Goal: Task Accomplishment & Management: Manage account settings

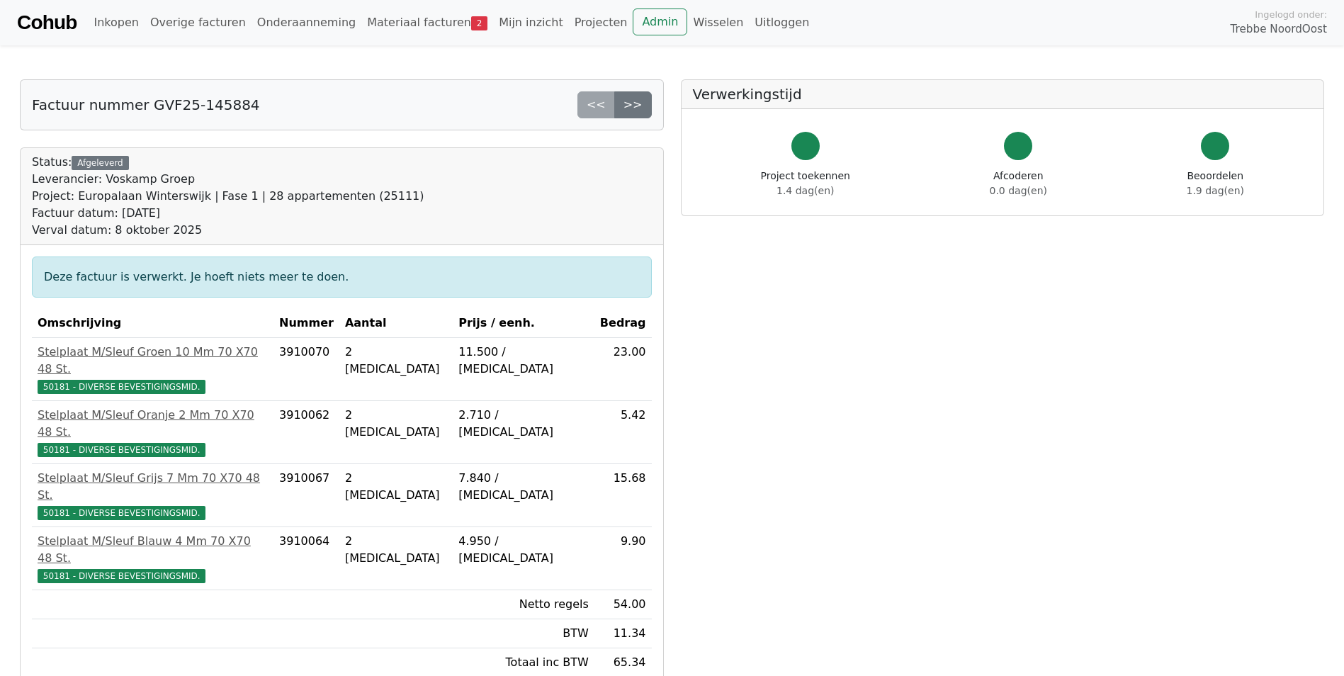
click at [595, 102] on div "<< >>" at bounding box center [615, 104] width 74 height 27
click at [633, 102] on link ">>" at bounding box center [633, 104] width 38 height 27
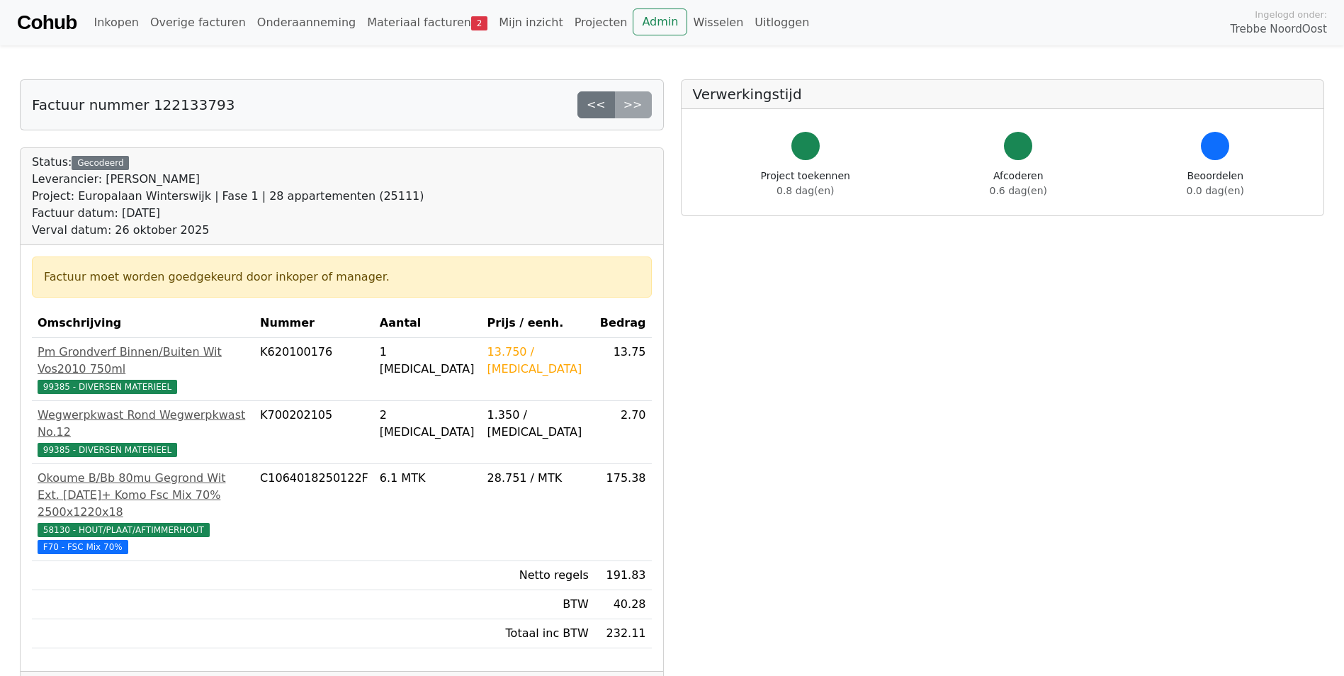
click at [637, 113] on div "<< >>" at bounding box center [615, 104] width 74 height 27
click at [493, 22] on link "Mijn inzicht" at bounding box center [531, 23] width 76 height 28
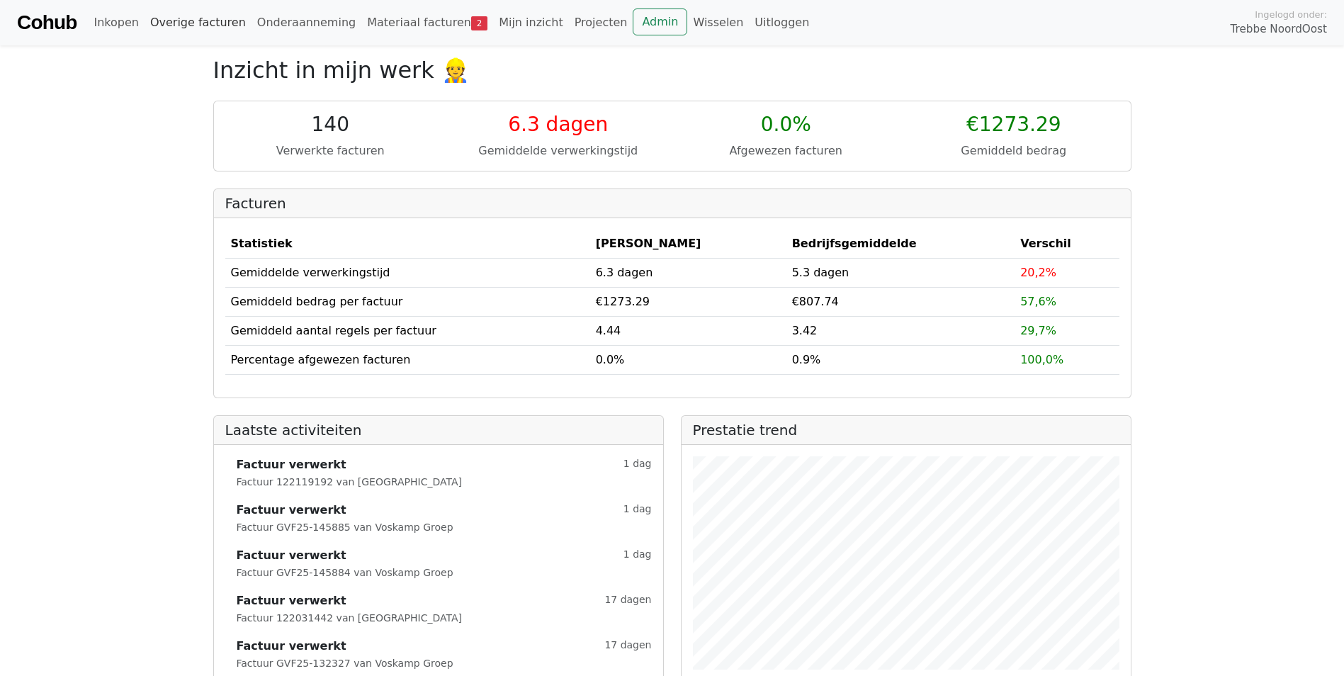
click at [176, 30] on link "Overige facturen" at bounding box center [198, 23] width 107 height 28
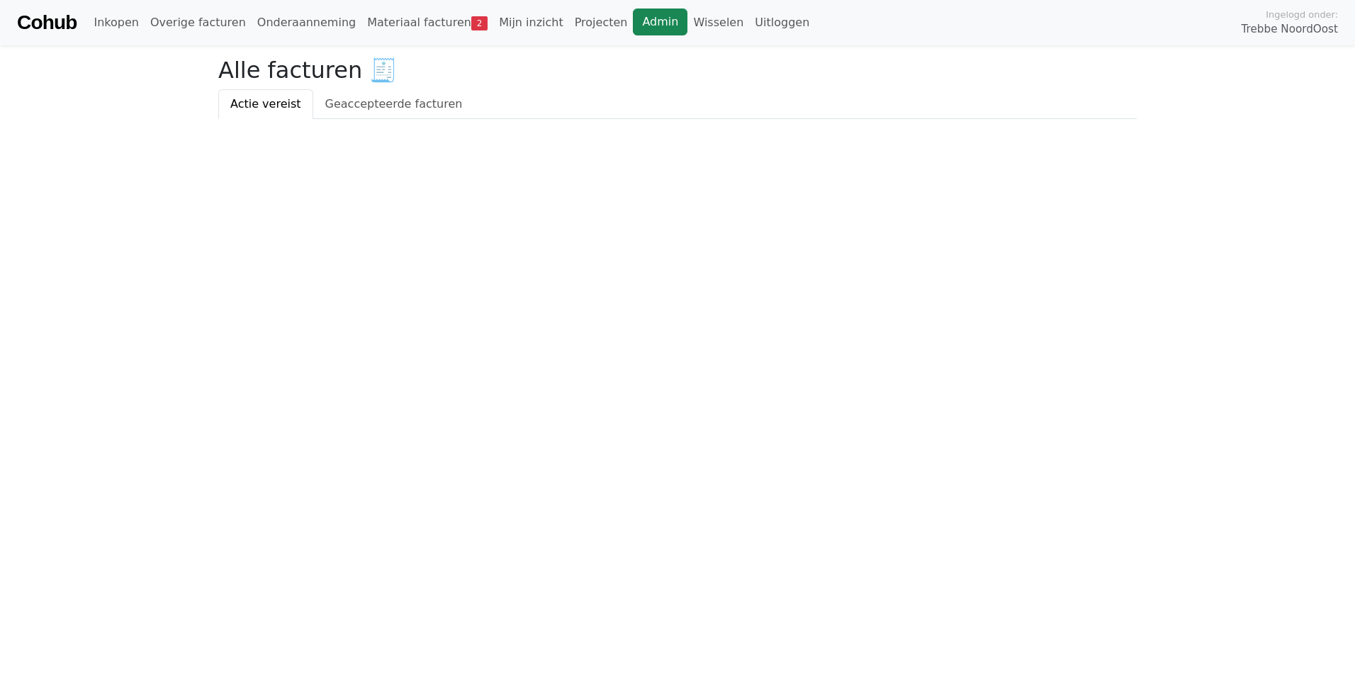
click at [633, 33] on link "Admin" at bounding box center [660, 22] width 55 height 27
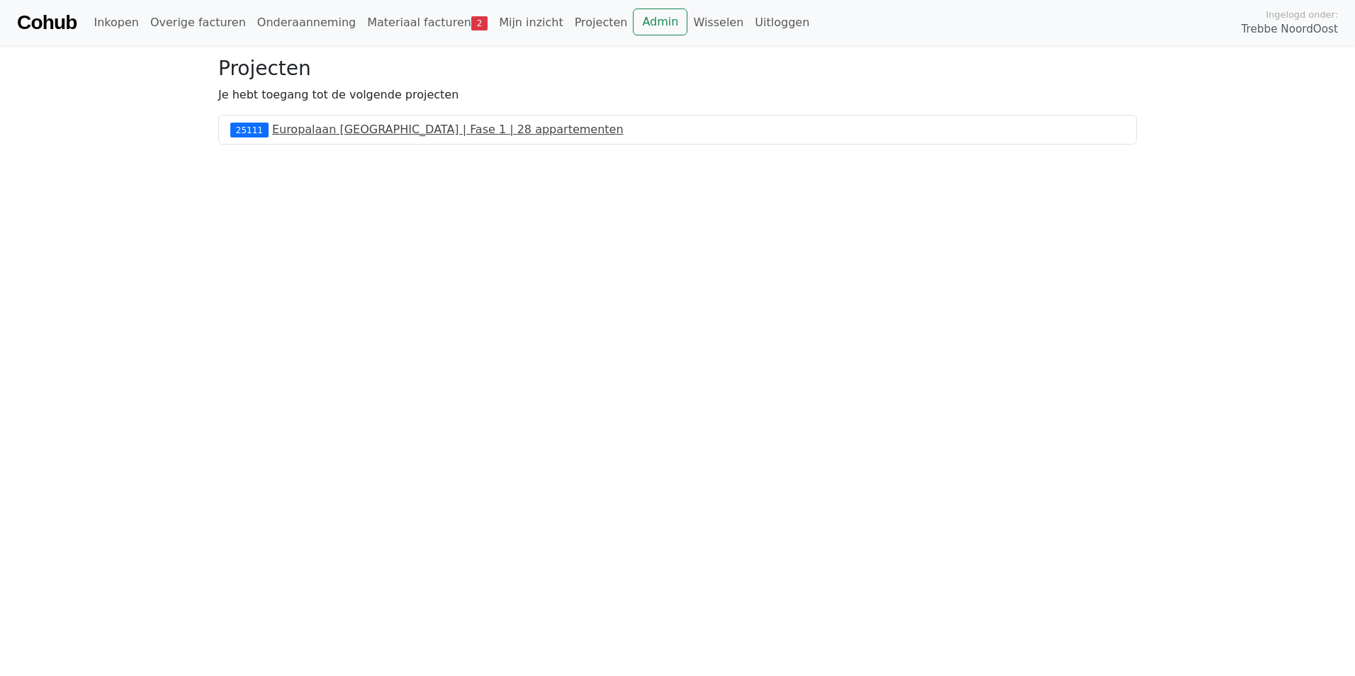
click at [344, 133] on link "Europalaan Winterswijk | Fase 1 | 28 appartementen" at bounding box center [447, 129] width 351 height 13
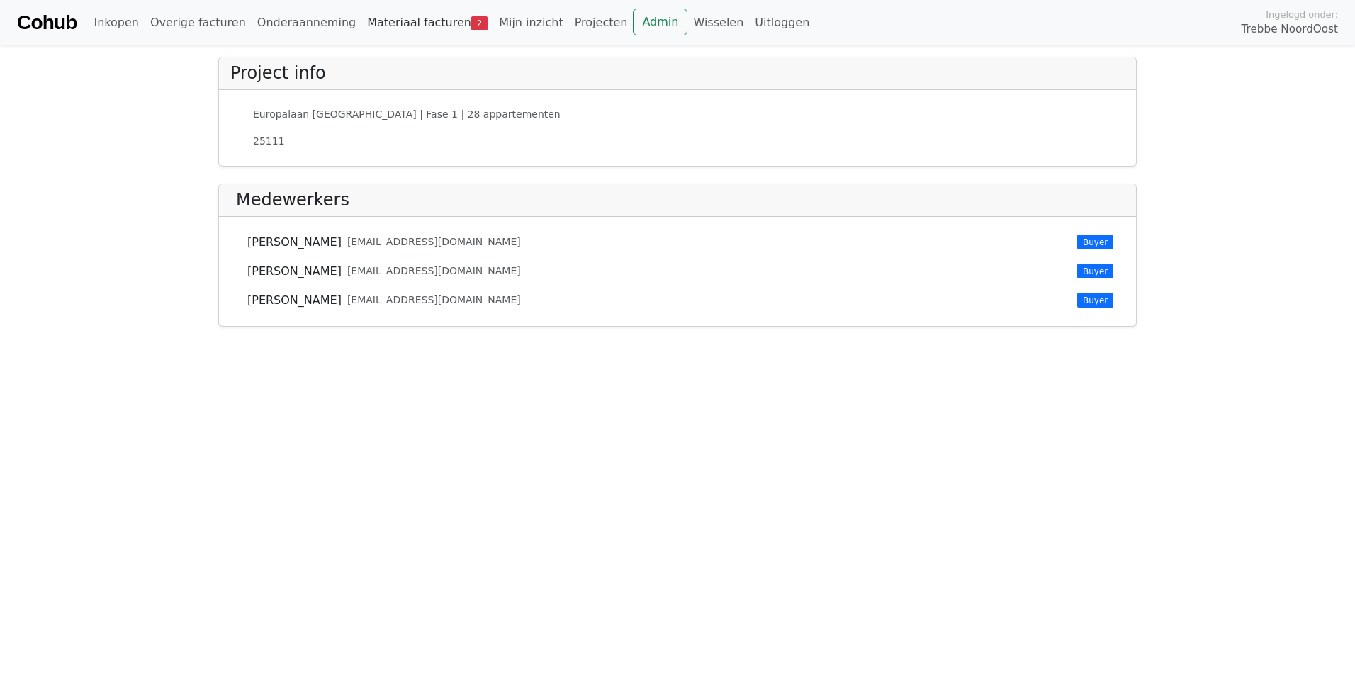
click at [406, 21] on link "Materiaal facturen 2" at bounding box center [427, 23] width 132 height 28
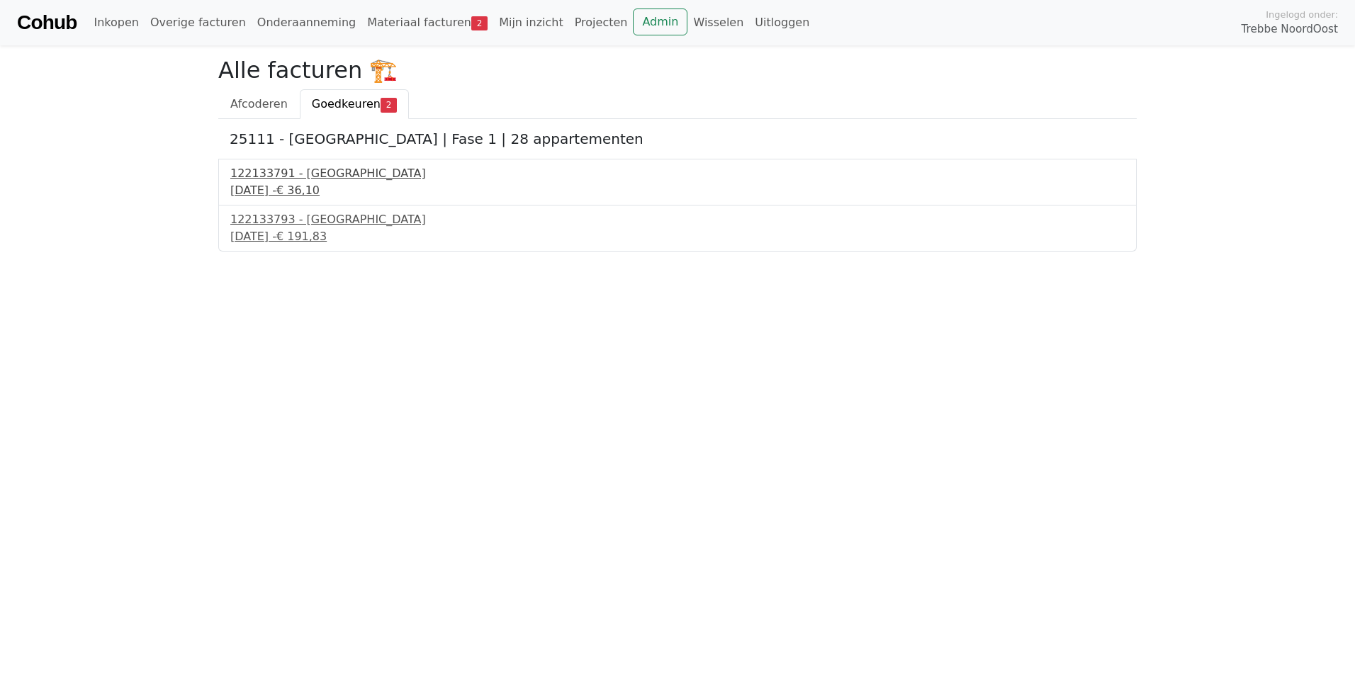
click at [320, 185] on div "11 september 2025 - € 36,10" at bounding box center [677, 190] width 894 height 17
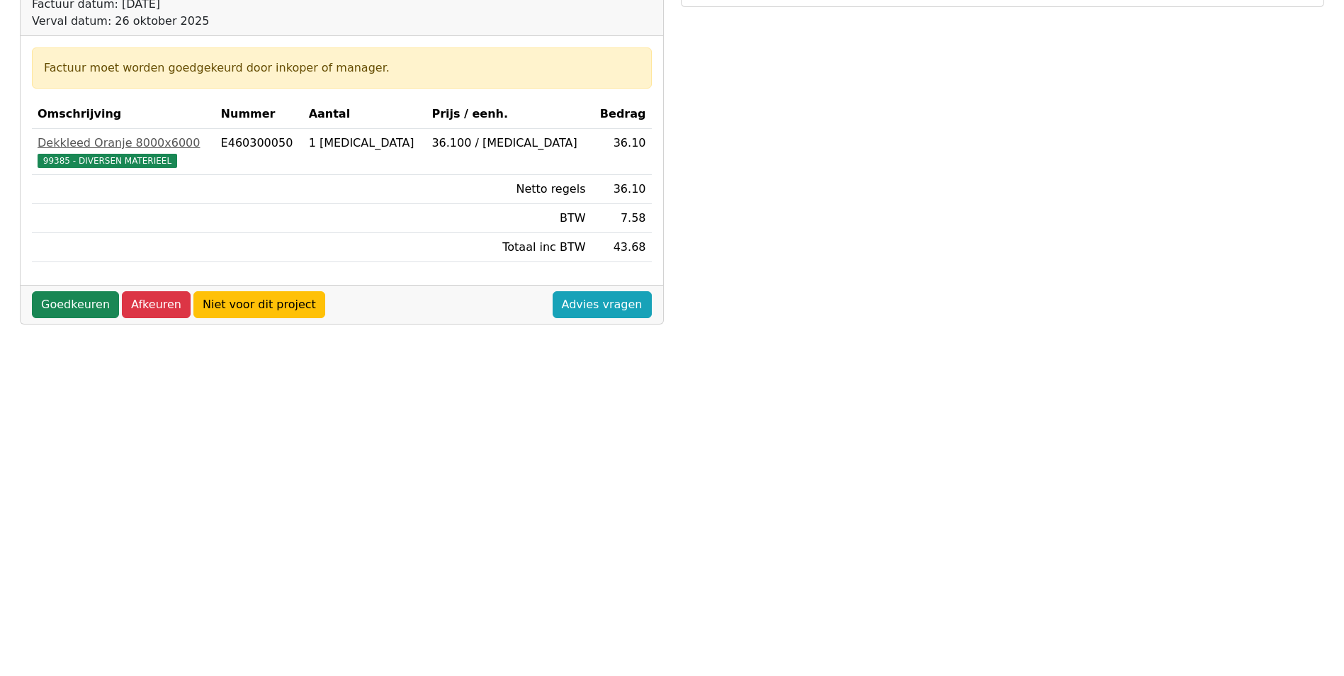
scroll to position [213, 0]
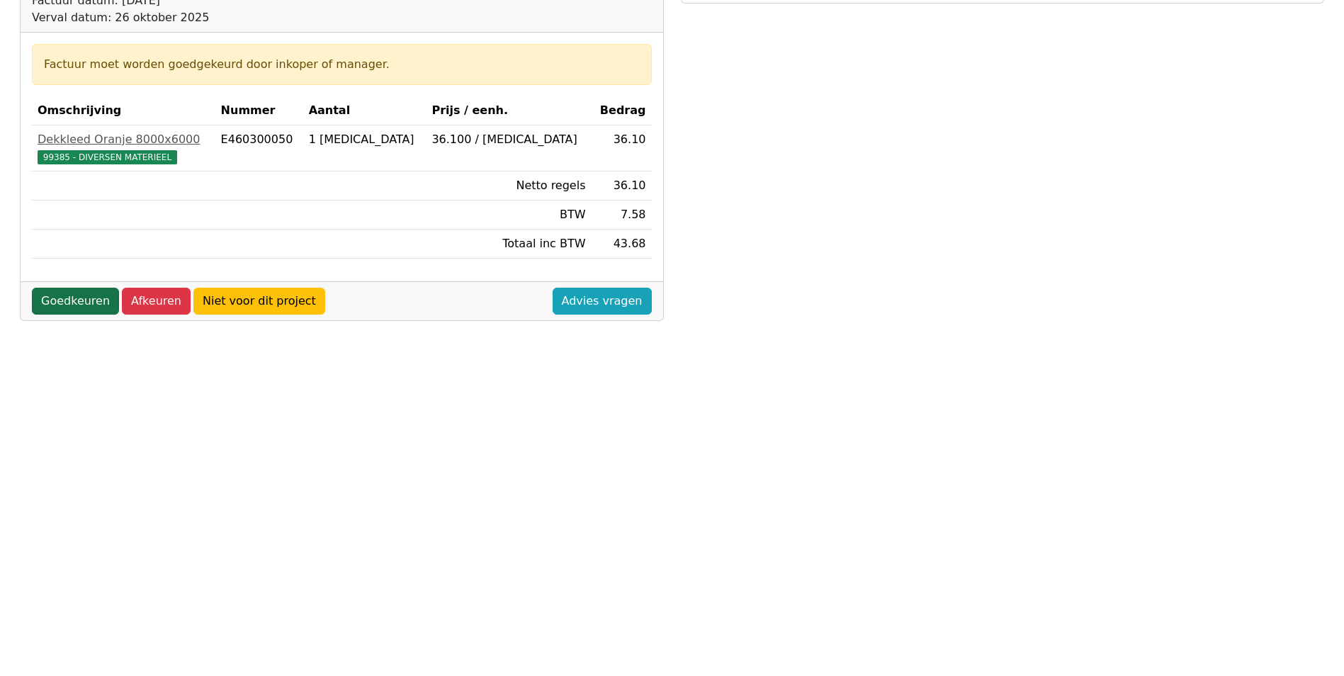
click at [77, 303] on link "Goedkeuren" at bounding box center [75, 301] width 87 height 27
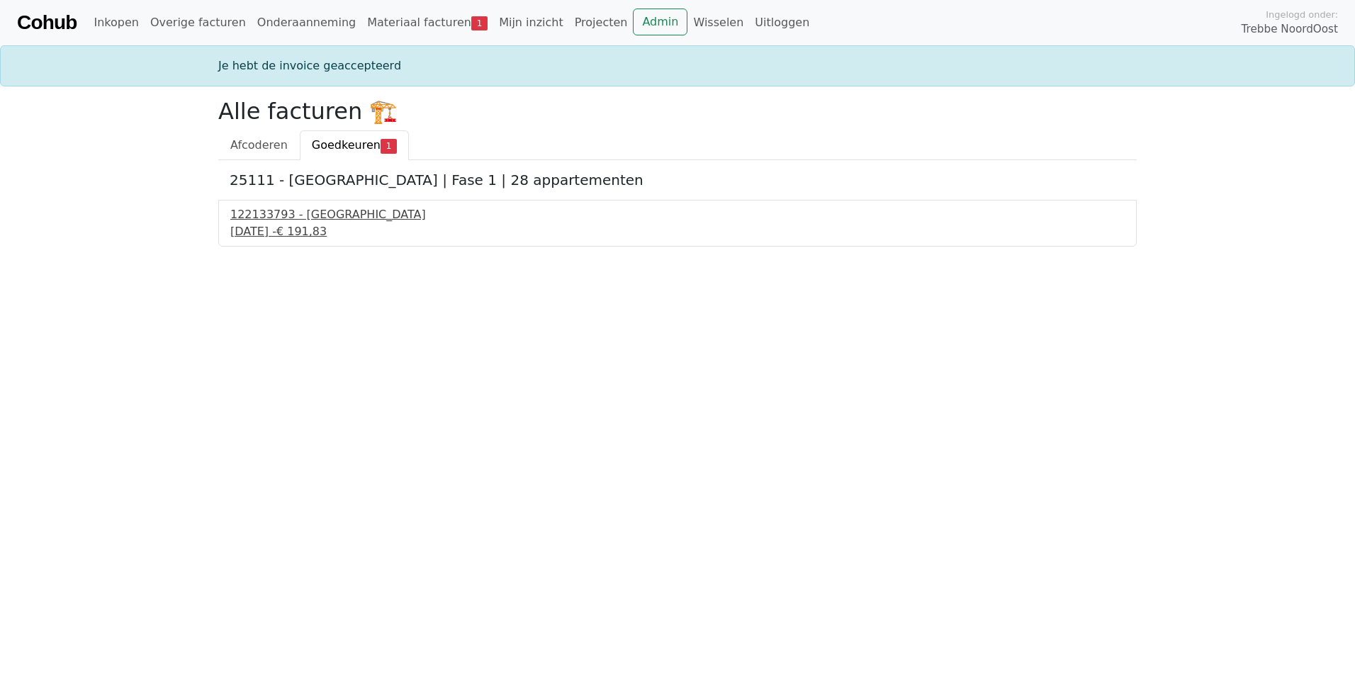
click at [256, 218] on div "122133793 - [GEOGRAPHIC_DATA]" at bounding box center [677, 214] width 894 height 17
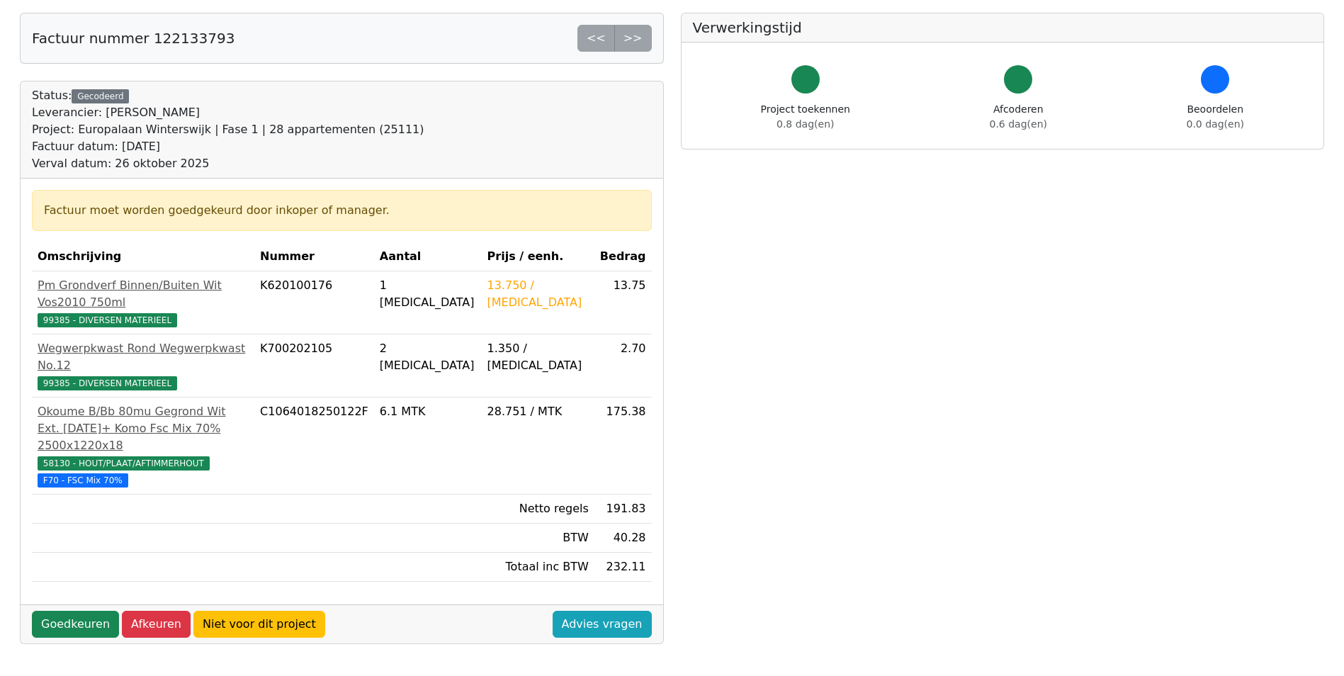
scroll to position [142, 0]
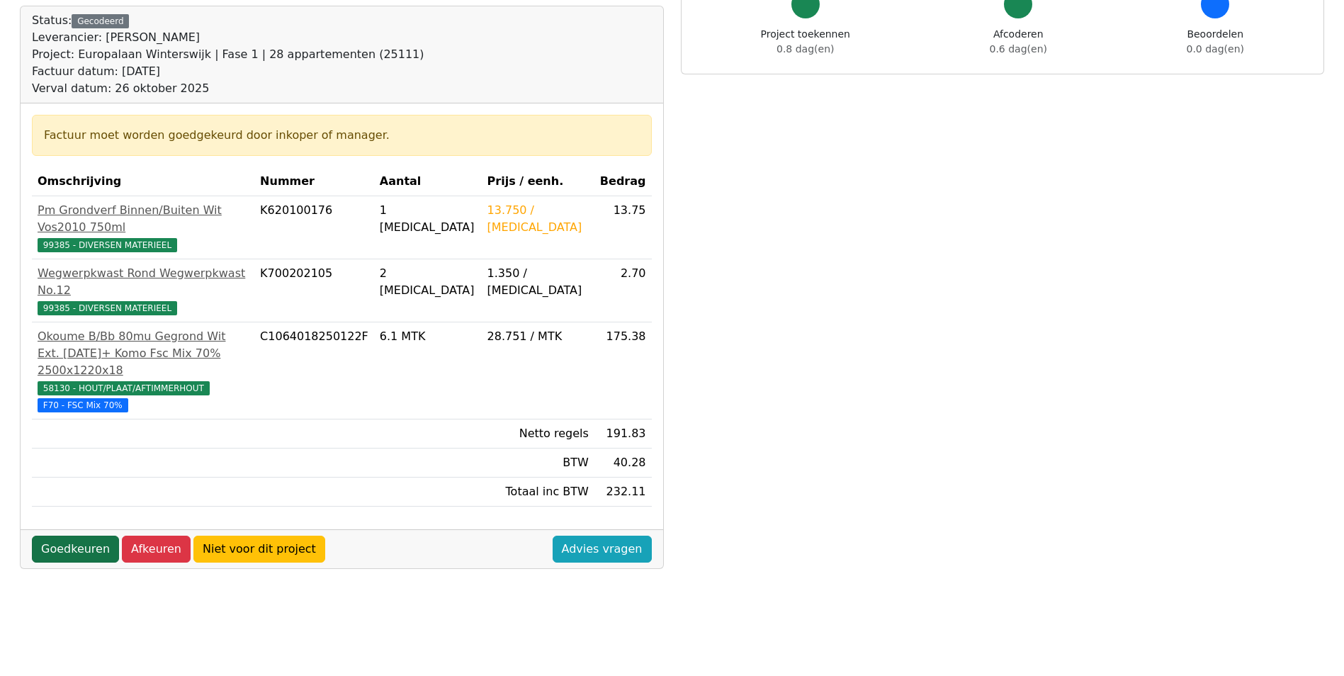
click at [84, 536] on link "Goedkeuren" at bounding box center [75, 549] width 87 height 27
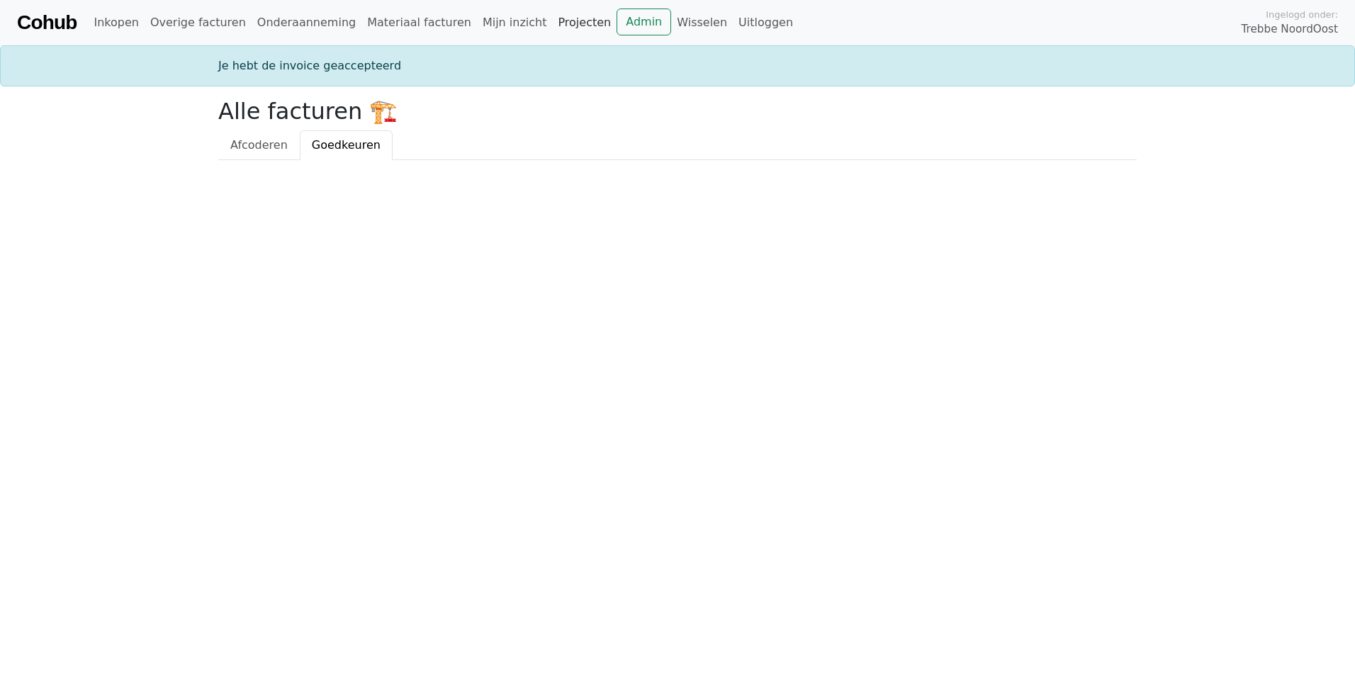
click at [552, 24] on link "Projecten" at bounding box center [584, 23] width 64 height 28
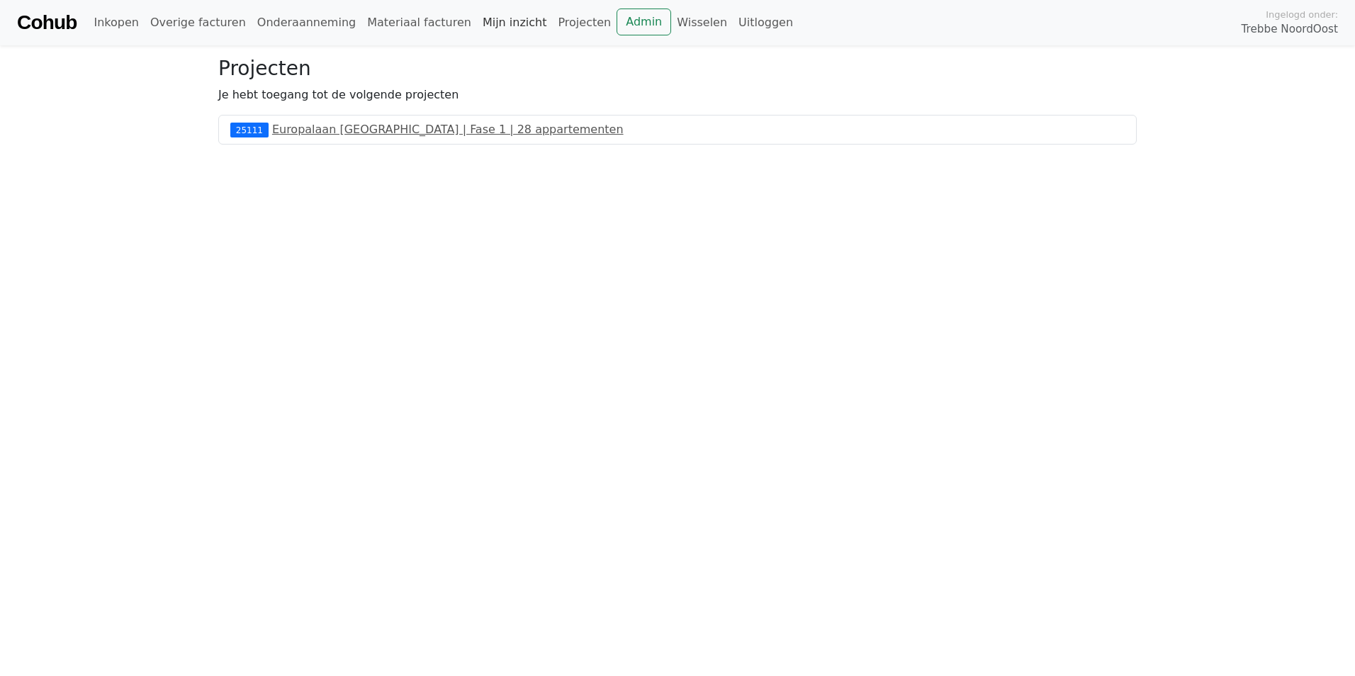
click at [499, 23] on link "Mijn inzicht" at bounding box center [515, 23] width 76 height 28
click at [208, 23] on link "Overige facturen" at bounding box center [198, 23] width 107 height 28
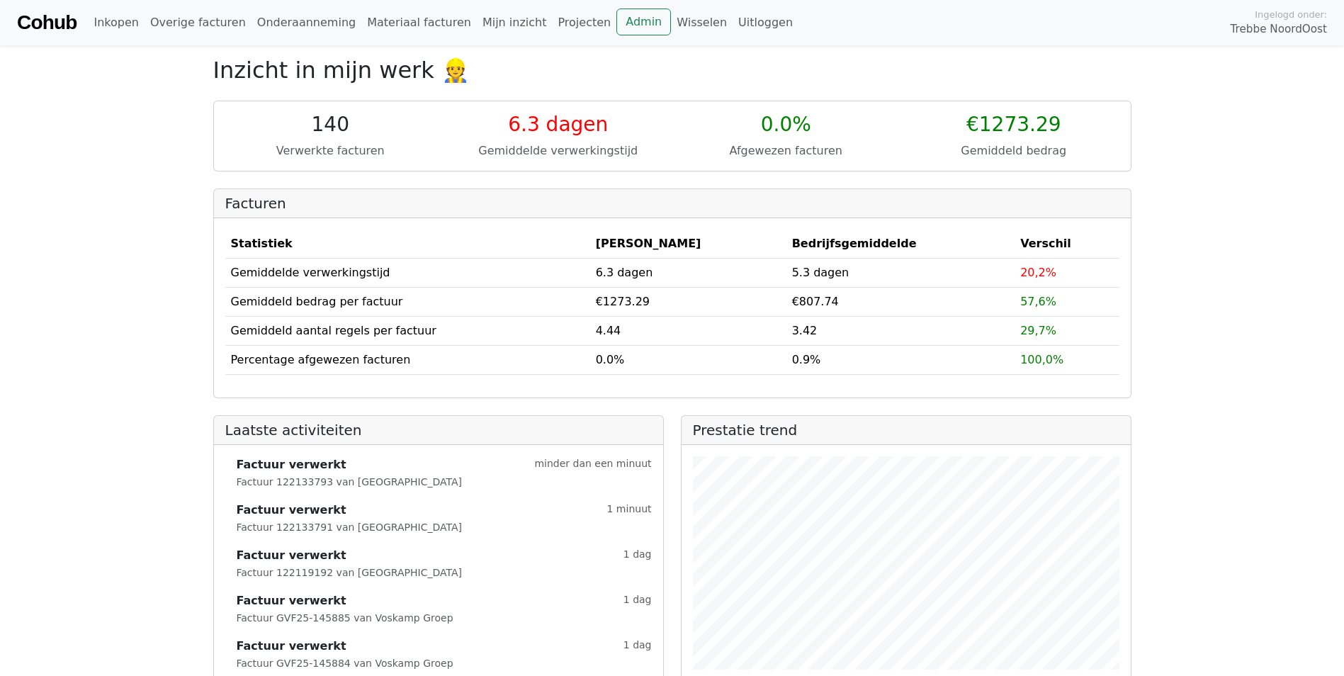
scroll to position [36, 0]
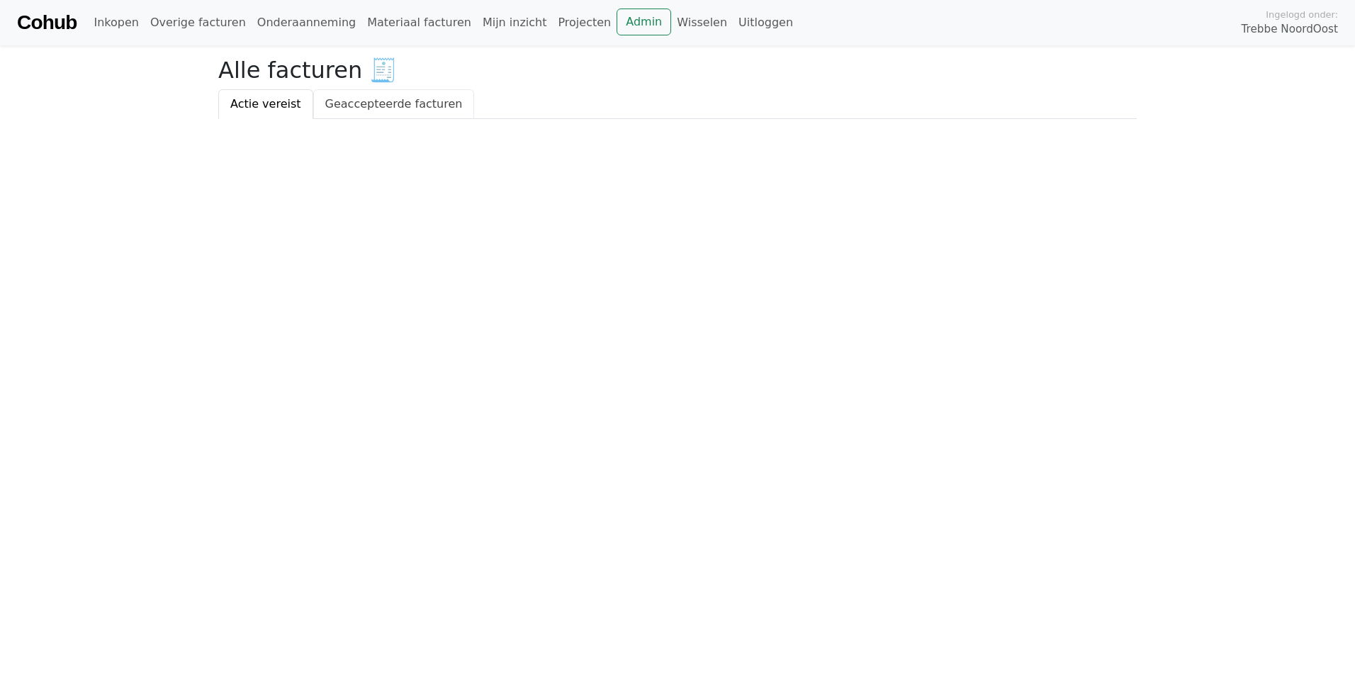
click at [378, 116] on link "Geaccepteerde facturen" at bounding box center [394, 104] width 162 height 30
click at [257, 108] on link "Actie vereist" at bounding box center [265, 104] width 95 height 30
click at [395, 111] on link "Geaccepteerde facturen" at bounding box center [394, 104] width 162 height 30
click at [315, 23] on link "Onderaanneming" at bounding box center [307, 23] width 110 height 28
click at [366, 103] on span "Openstaand" at bounding box center [357, 103] width 69 height 13
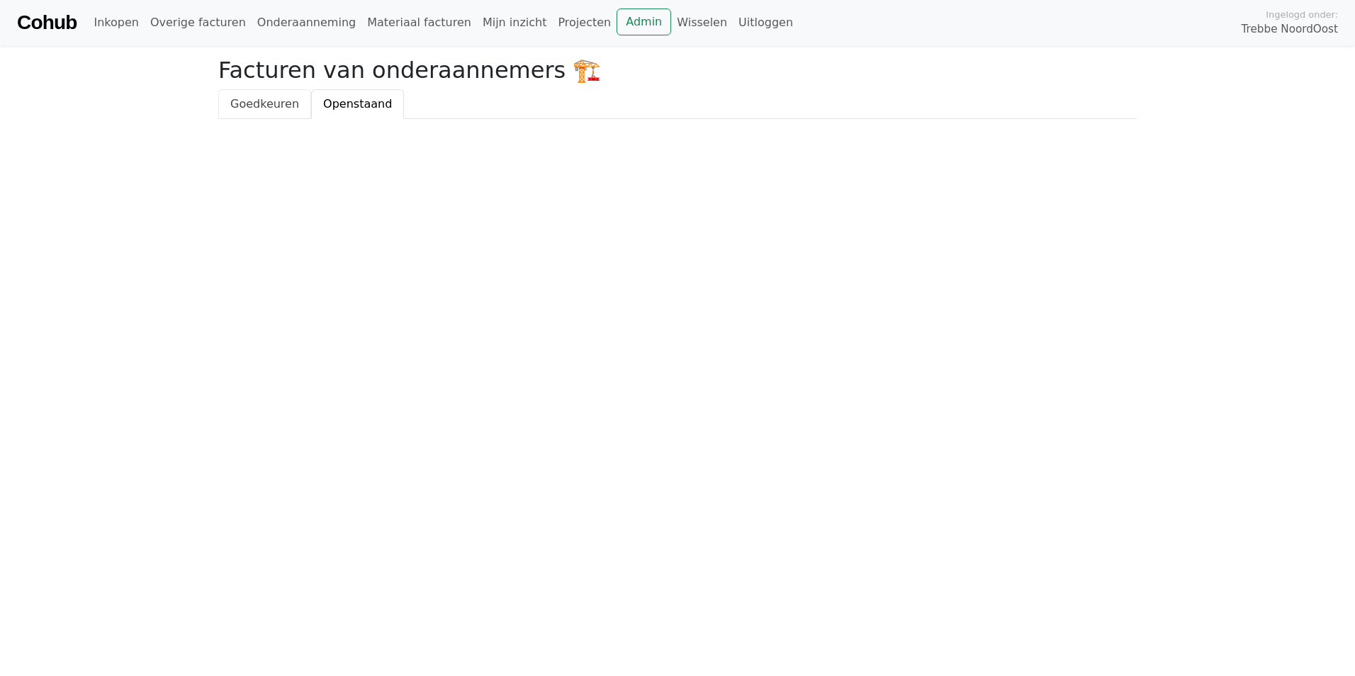
click at [288, 104] on span "Goedkeuren" at bounding box center [264, 103] width 69 height 13
click at [310, 26] on link "Onderaanneming" at bounding box center [307, 23] width 110 height 28
click at [418, 28] on link "Materiaal facturen" at bounding box center [419, 23] width 116 height 28
